Goal: Find specific page/section: Find specific page/section

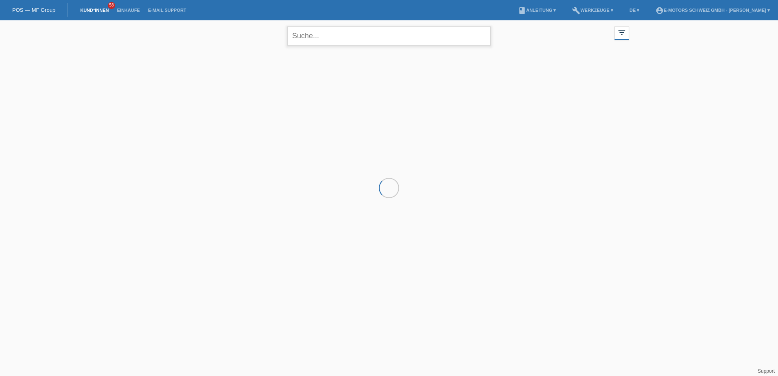
click at [425, 42] on input "text" at bounding box center [388, 35] width 203 height 19
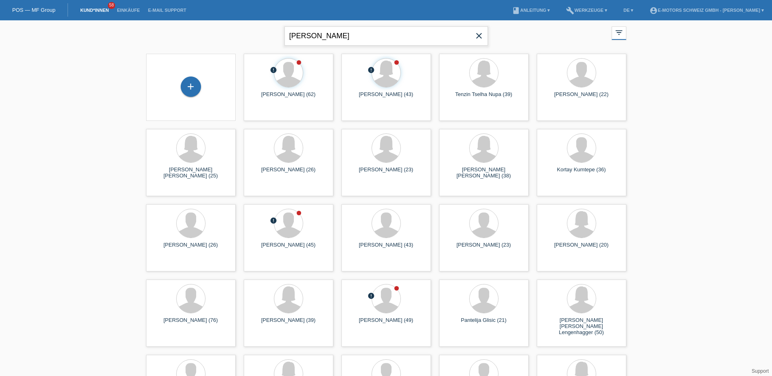
type input "[PERSON_NAME]"
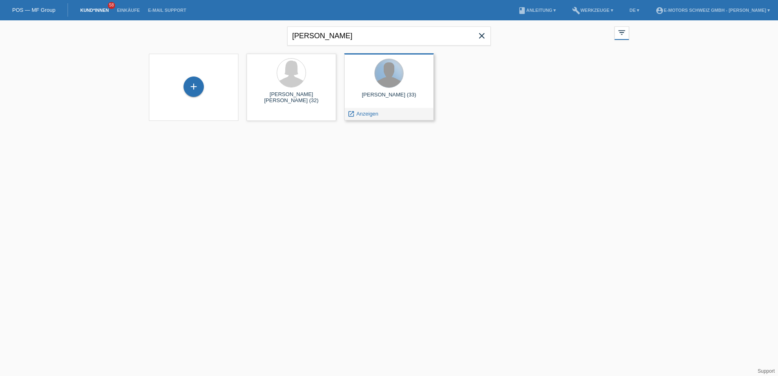
click at [392, 70] on div at bounding box center [389, 73] width 28 height 28
click at [404, 97] on div "[PERSON_NAME] (33)" at bounding box center [389, 98] width 76 height 13
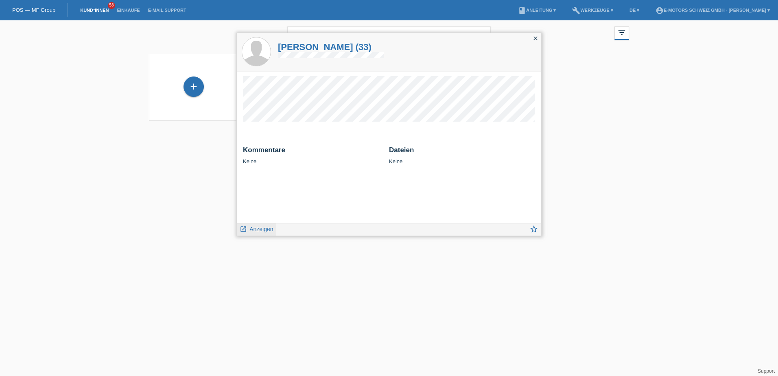
click at [257, 227] on span "Anzeigen" at bounding box center [261, 229] width 24 height 7
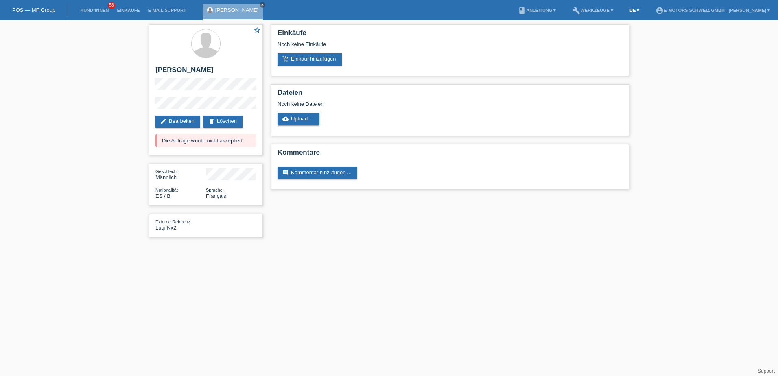
click at [625, 9] on link "DE ▾" at bounding box center [634, 10] width 18 height 5
click at [604, 31] on span "Français" at bounding box center [601, 31] width 23 height 10
drag, startPoint x: 163, startPoint y: 142, endPoint x: 229, endPoint y: 146, distance: 66.4
click at [229, 146] on div "La demande n'a pas été acceptée." at bounding box center [205, 140] width 101 height 13
